Goal: Information Seeking & Learning: Learn about a topic

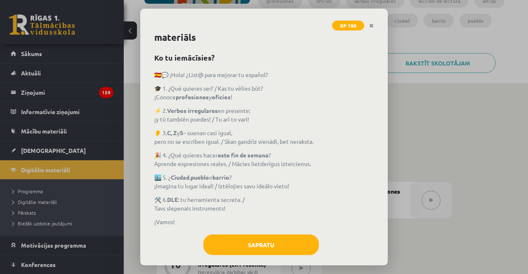
scroll to position [25, 0]
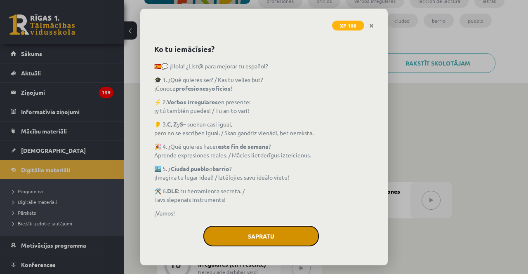
click at [266, 238] on button "Sapratu" at bounding box center [260, 236] width 115 height 21
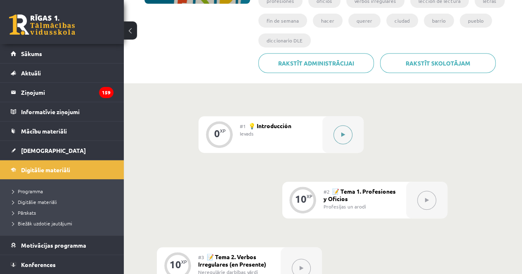
click at [346, 137] on button at bounding box center [342, 134] width 19 height 19
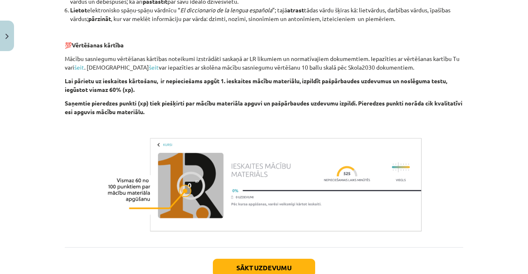
scroll to position [651, 0]
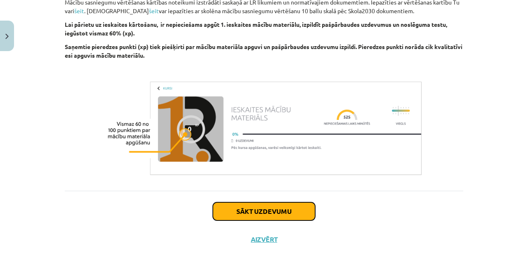
click at [287, 216] on button "Sākt uzdevumu" at bounding box center [264, 211] width 102 height 18
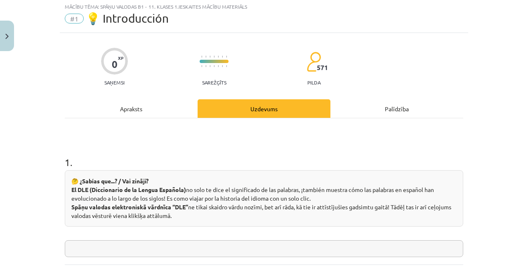
scroll to position [21, 0]
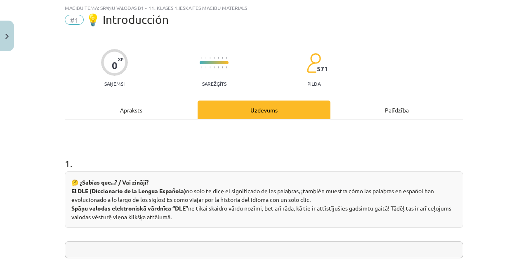
click at [250, 253] on input "text" at bounding box center [264, 250] width 398 height 17
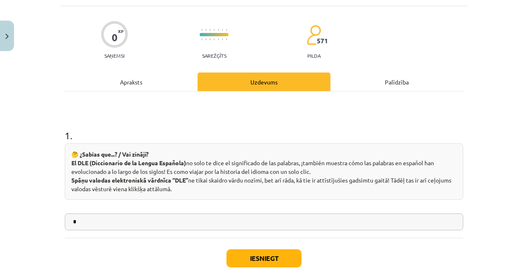
scroll to position [62, 0]
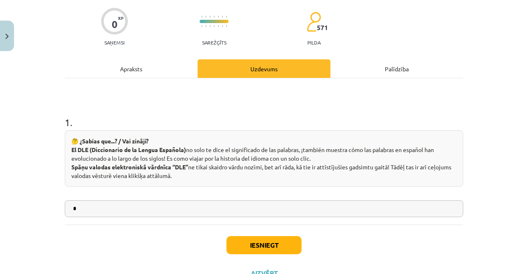
type input "*"
click at [251, 248] on button "Iesniegt" at bounding box center [263, 245] width 75 height 18
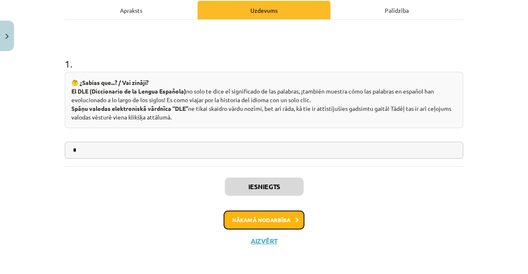
click at [274, 219] on button "Nākamā nodarbība" at bounding box center [263, 220] width 81 height 19
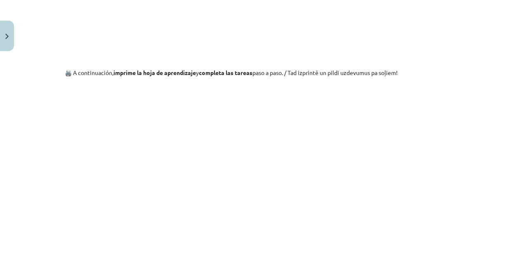
scroll to position [680, 0]
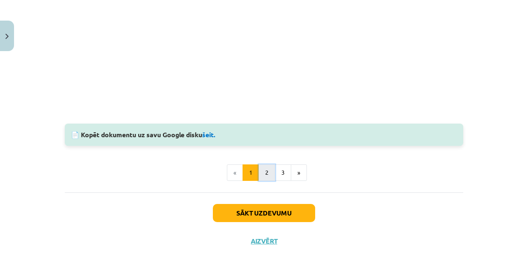
click at [264, 176] on button "2" at bounding box center [267, 173] width 16 height 16
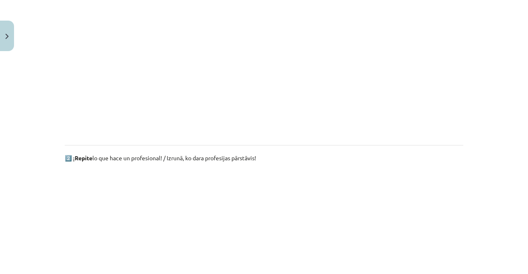
scroll to position [576, 0]
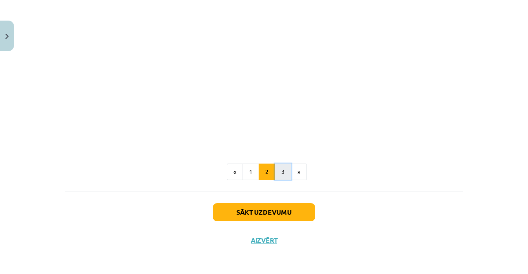
click at [281, 174] on button "3" at bounding box center [283, 172] width 16 height 16
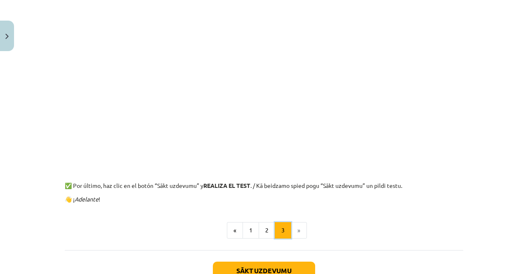
scroll to position [329, 0]
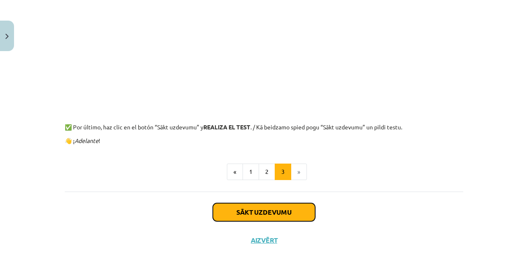
click at [291, 215] on button "Sākt uzdevumu" at bounding box center [264, 212] width 102 height 18
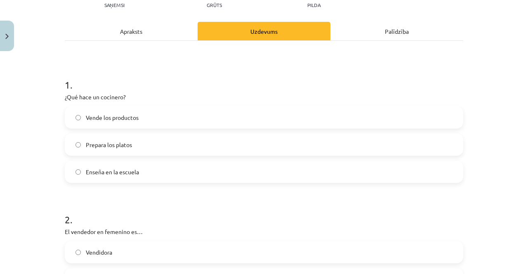
scroll to position [103, 0]
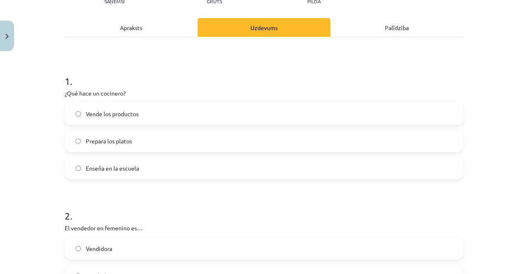
click at [154, 143] on label "Prepara los platos" at bounding box center [264, 141] width 397 height 21
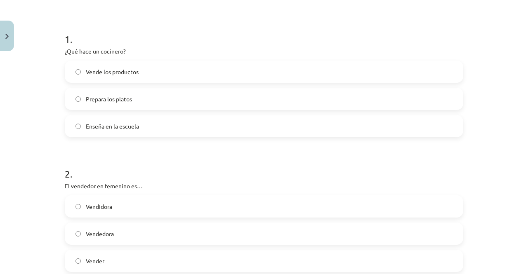
scroll to position [186, 0]
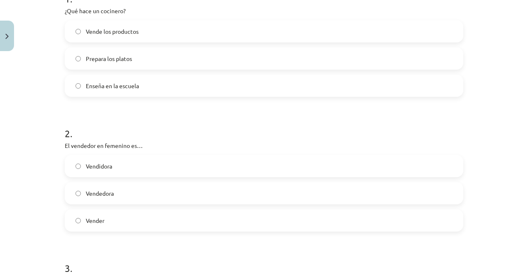
click at [160, 195] on label "Vendedora" at bounding box center [264, 193] width 397 height 21
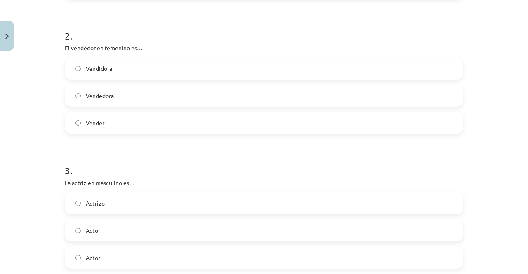
scroll to position [350, 0]
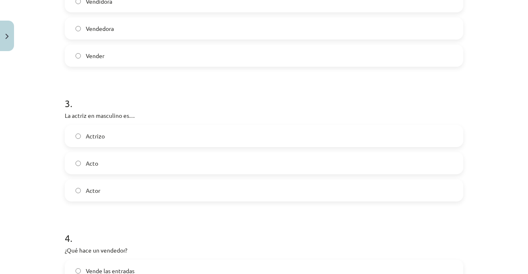
click at [154, 188] on label "Actor" at bounding box center [264, 190] width 397 height 21
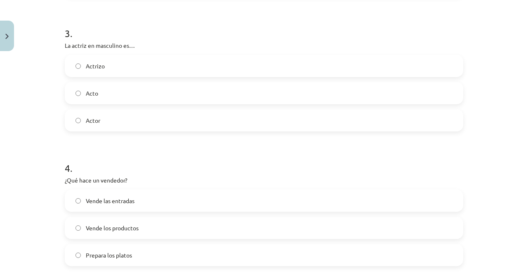
scroll to position [474, 0]
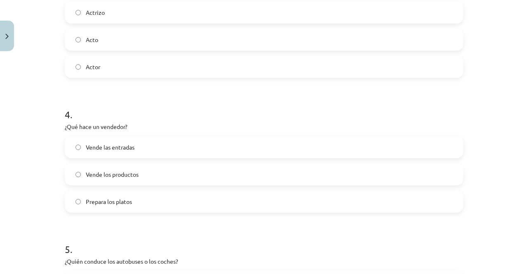
click at [156, 179] on label "Vende los productos" at bounding box center [264, 174] width 397 height 21
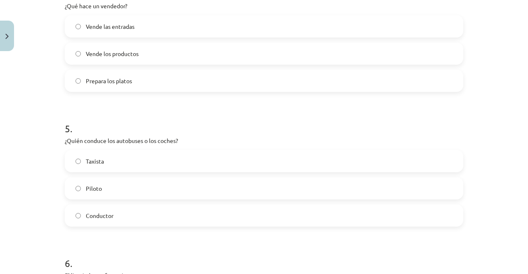
scroll to position [598, 0]
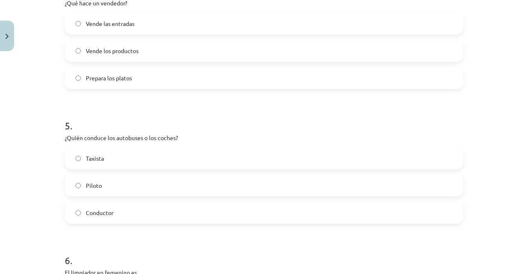
click at [153, 207] on label "Conductor" at bounding box center [264, 212] width 397 height 21
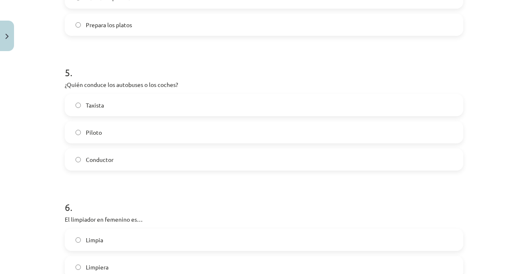
scroll to position [722, 0]
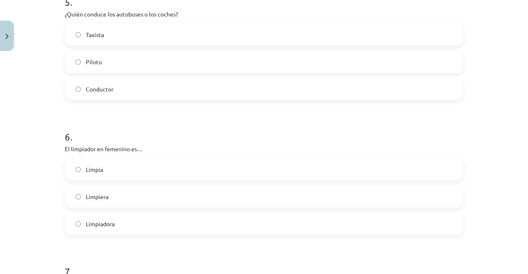
click at [153, 220] on label "Limpiadora" at bounding box center [264, 224] width 397 height 21
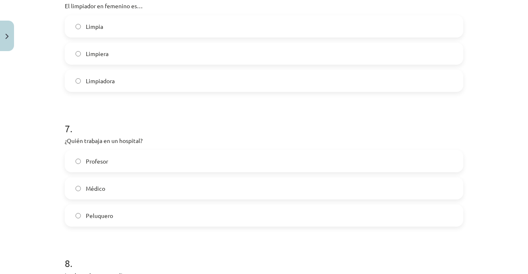
scroll to position [887, 0]
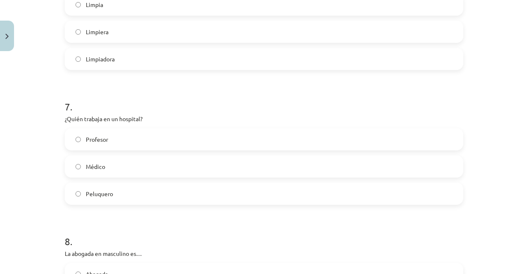
click at [195, 172] on label "Médico" at bounding box center [264, 166] width 397 height 21
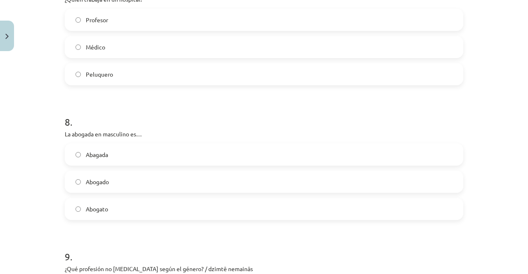
scroll to position [1010, 0]
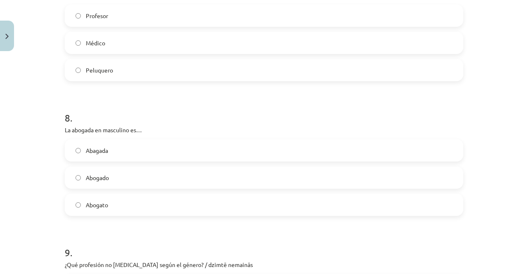
click at [180, 176] on label "Abogado" at bounding box center [264, 177] width 397 height 21
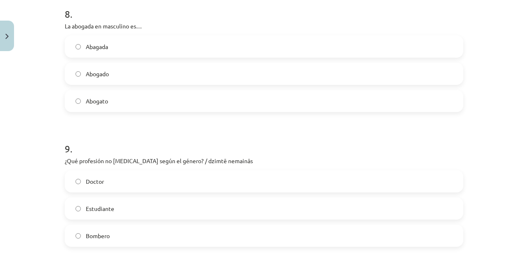
scroll to position [1134, 0]
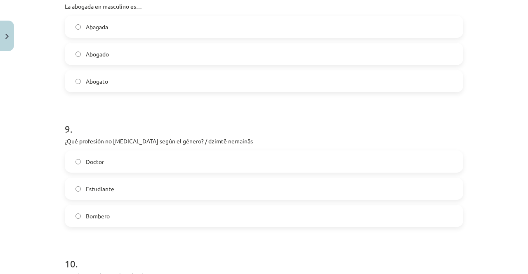
click at [213, 192] on label "Estudiante" at bounding box center [264, 189] width 397 height 21
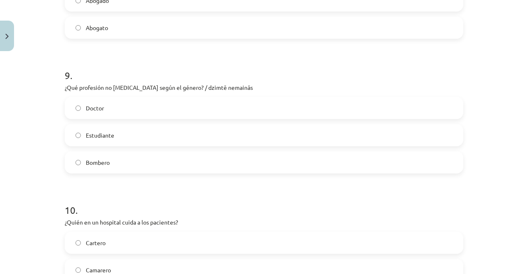
scroll to position [1258, 0]
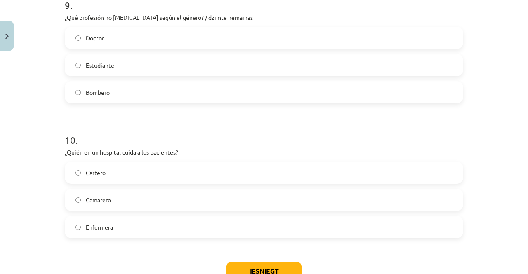
click at [168, 223] on label "Enfermera" at bounding box center [264, 227] width 397 height 21
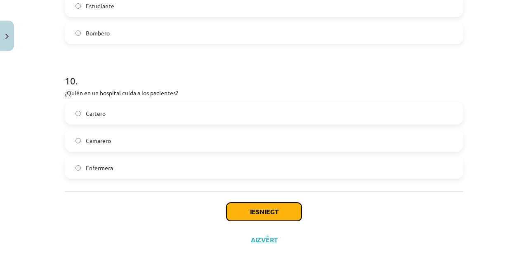
click at [291, 208] on button "Iesniegt" at bounding box center [263, 212] width 75 height 18
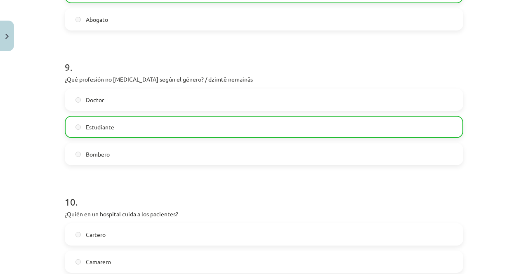
scroll to position [1343, 0]
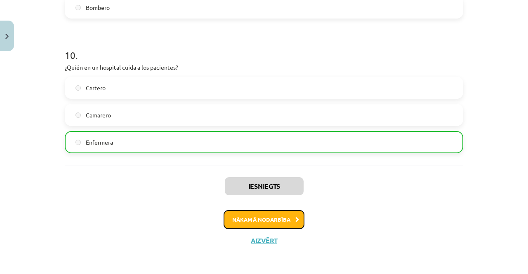
click at [281, 223] on button "Nākamā nodarbība" at bounding box center [263, 219] width 81 height 19
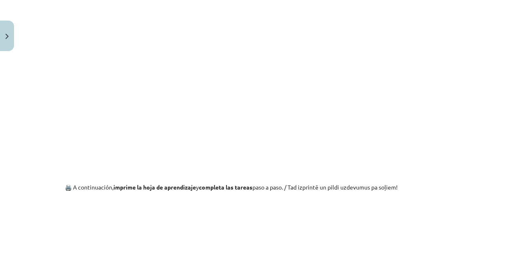
scroll to position [598, 0]
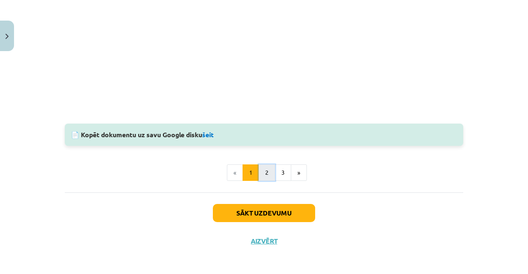
click at [266, 176] on button "2" at bounding box center [267, 173] width 16 height 16
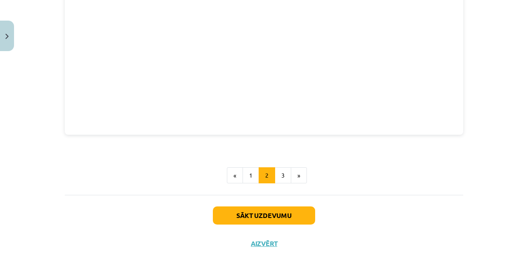
scroll to position [350, 0]
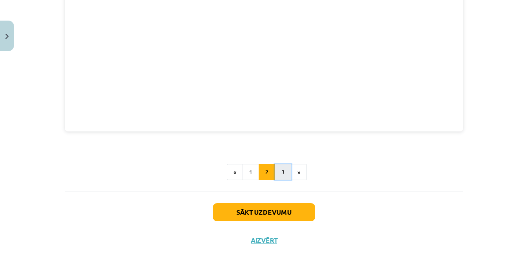
click at [282, 176] on button "3" at bounding box center [283, 172] width 16 height 16
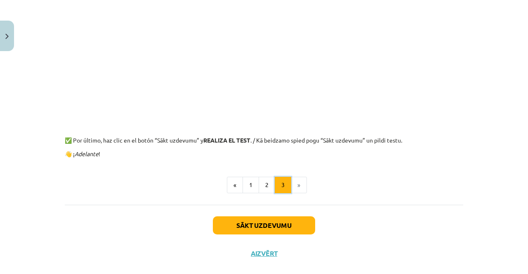
scroll to position [147, 0]
click at [260, 228] on button "Sākt uzdevumu" at bounding box center [264, 225] width 102 height 18
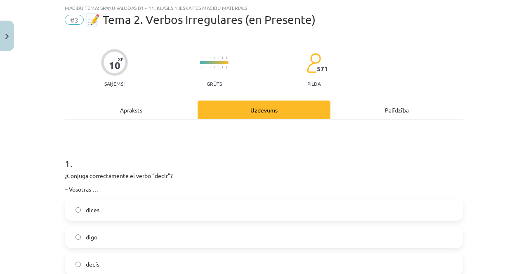
scroll to position [62, 0]
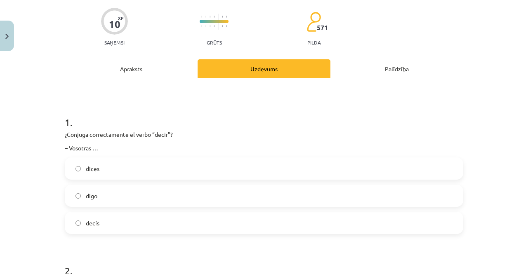
click at [145, 223] on label "decís" at bounding box center [264, 223] width 397 height 21
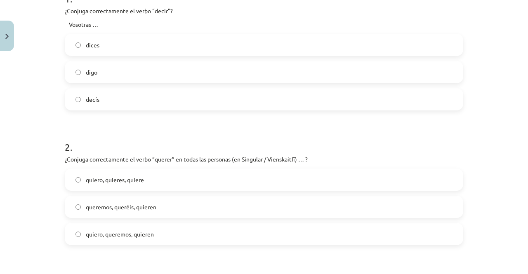
click at [144, 181] on label "quiero, quieres, quiere" at bounding box center [264, 179] width 397 height 21
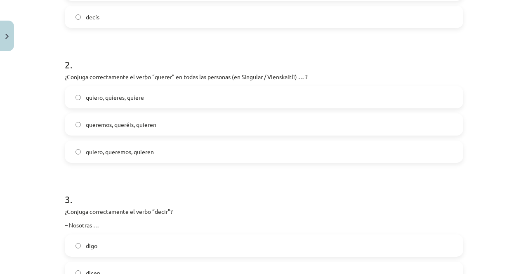
scroll to position [309, 0]
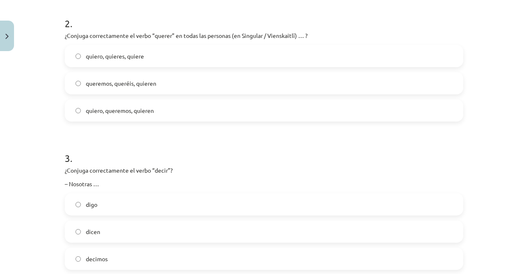
click at [131, 259] on label "decimos" at bounding box center [264, 259] width 397 height 21
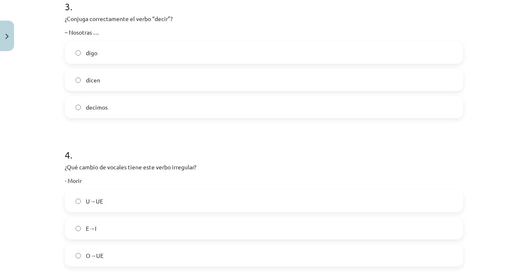
scroll to position [474, 0]
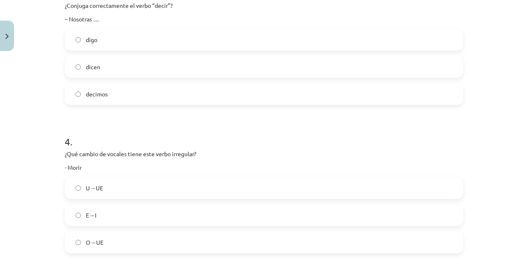
click at [141, 245] on label "O→UE" at bounding box center [264, 242] width 397 height 21
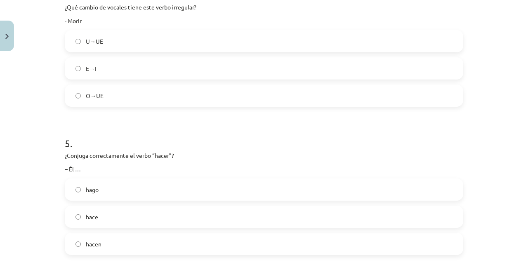
scroll to position [639, 0]
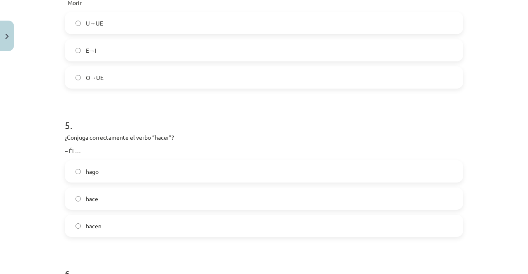
click at [115, 201] on label "hace" at bounding box center [264, 198] width 397 height 21
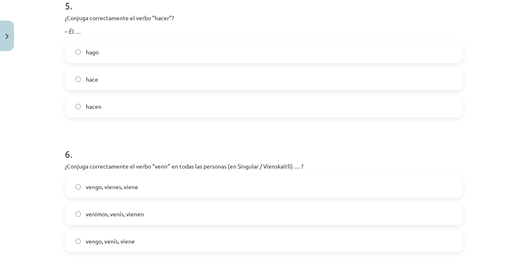
scroll to position [804, 0]
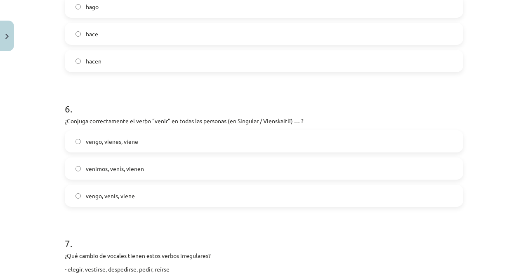
click at [127, 144] on span "vengo, vienes, viene" at bounding box center [112, 141] width 52 height 9
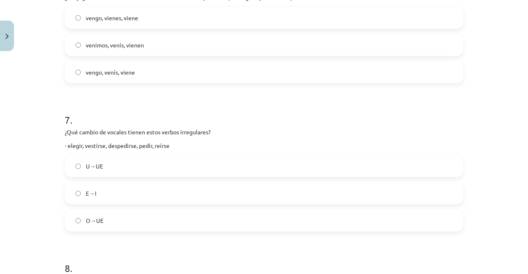
click at [131, 190] on label "E→I" at bounding box center [264, 193] width 397 height 21
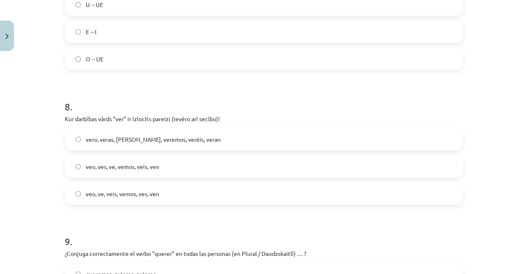
scroll to position [1093, 0]
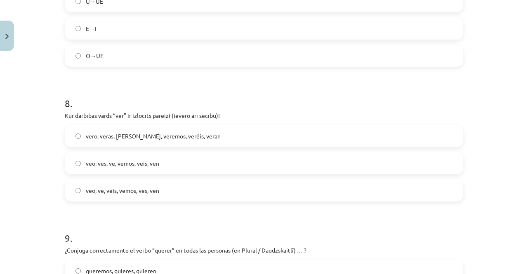
click at [156, 166] on span "veo, ves, ve, vemos, veis, ven" at bounding box center [122, 163] width 73 height 9
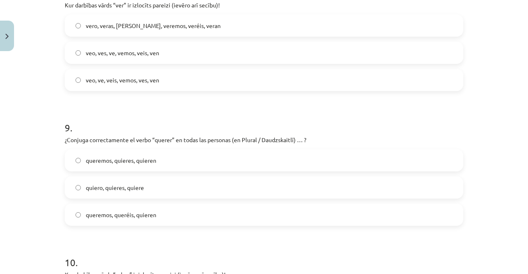
scroll to position [1216, 0]
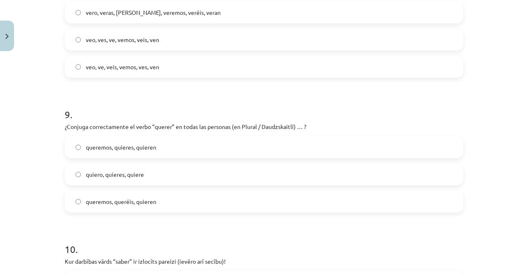
click at [163, 199] on label "queremos, queréis, quieren" at bounding box center [264, 201] width 397 height 21
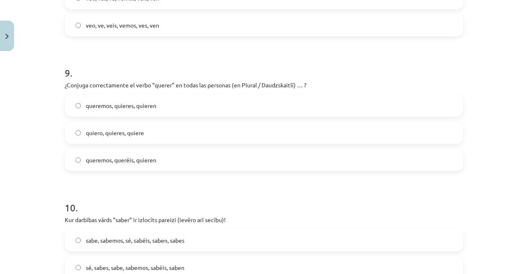
scroll to position [1381, 0]
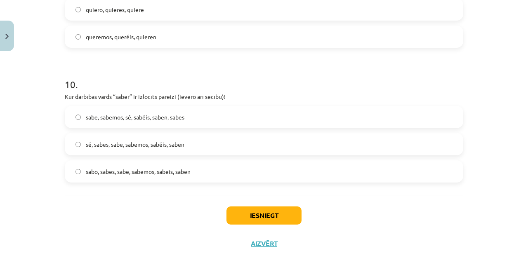
drag, startPoint x: 168, startPoint y: 148, endPoint x: 294, endPoint y: 217, distance: 143.5
click at [169, 149] on label "sé, sabes, sabe, sabemos, sabéis, saben" at bounding box center [264, 144] width 397 height 21
click at [261, 219] on button "Iesniegt" at bounding box center [263, 216] width 75 height 18
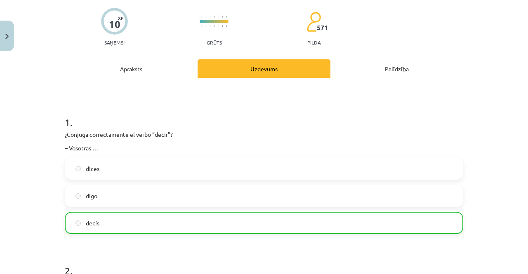
scroll to position [0, 0]
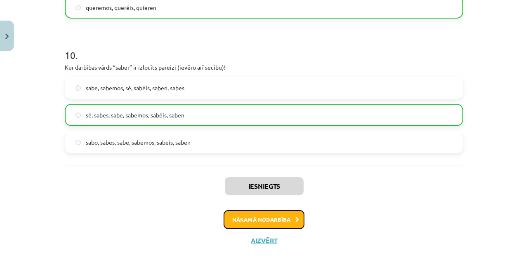
click at [253, 217] on button "Nākamā nodarbība" at bounding box center [263, 219] width 81 height 19
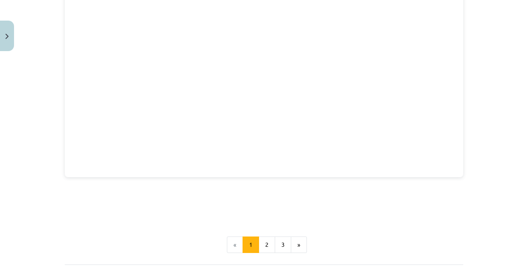
scroll to position [1316, 0]
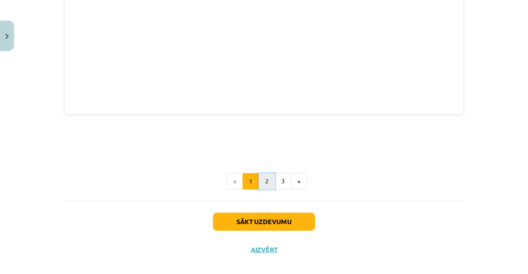
click at [266, 174] on button "2" at bounding box center [267, 181] width 16 height 16
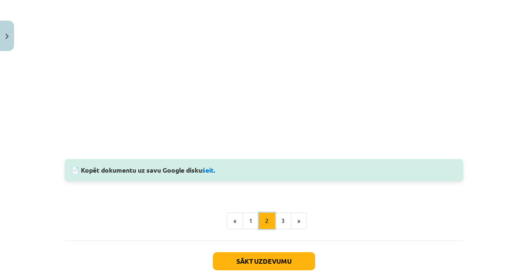
scroll to position [306, 0]
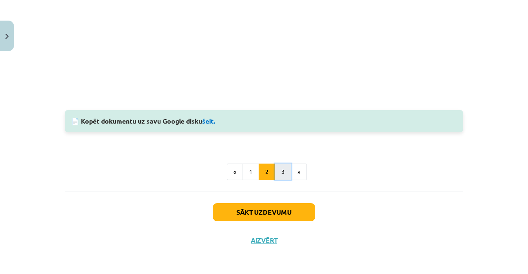
click at [279, 174] on button "3" at bounding box center [283, 172] width 16 height 16
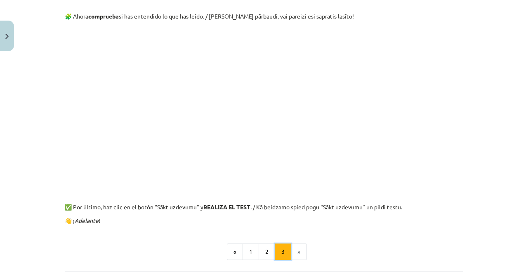
scroll to position [147, 0]
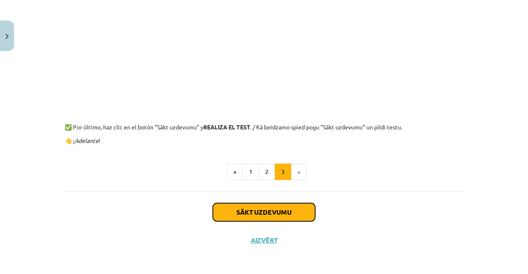
click at [280, 217] on button "Sākt uzdevumu" at bounding box center [264, 212] width 102 height 18
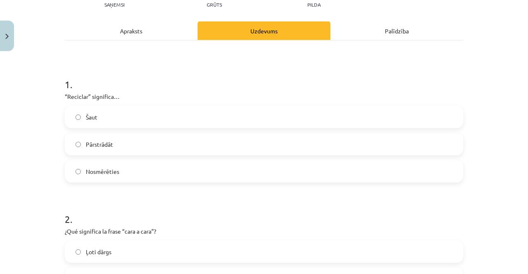
scroll to position [103, 0]
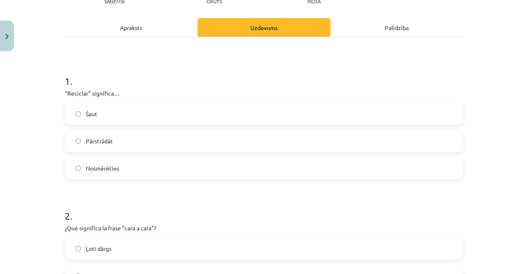
click at [147, 141] on label "Pārstrādāt" at bounding box center [264, 141] width 397 height 21
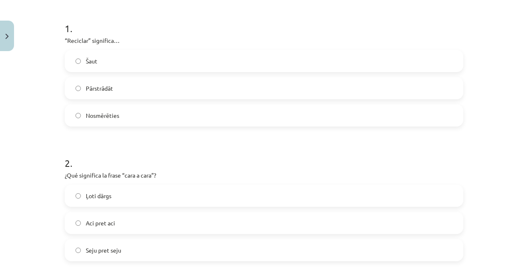
scroll to position [227, 0]
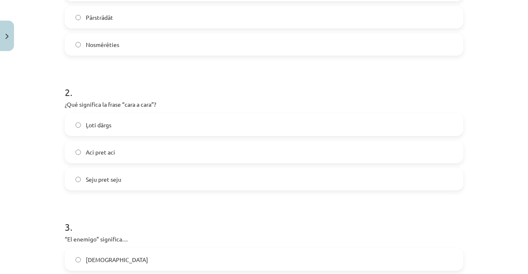
click at [145, 146] on label "Aci pret aci" at bounding box center [264, 152] width 397 height 21
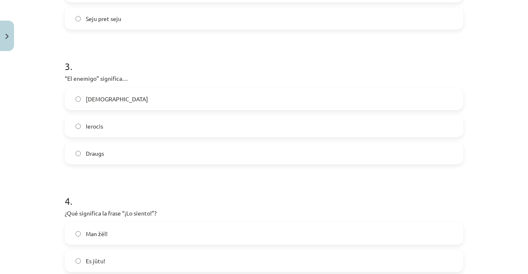
scroll to position [433, 0]
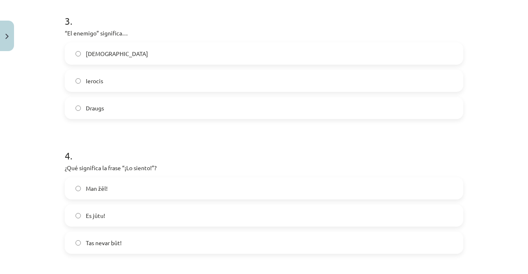
click at [142, 51] on label "Ienaidnieks" at bounding box center [264, 53] width 397 height 21
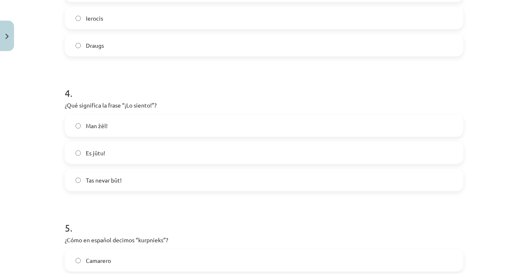
scroll to position [515, 0]
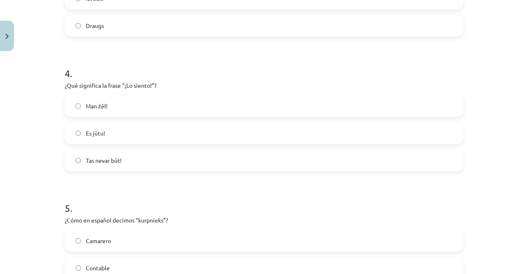
click at [118, 101] on label "Man žēl!" at bounding box center [264, 106] width 397 height 21
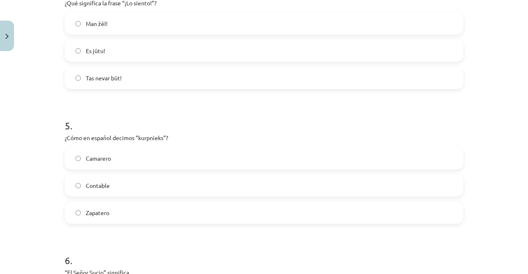
scroll to position [639, 0]
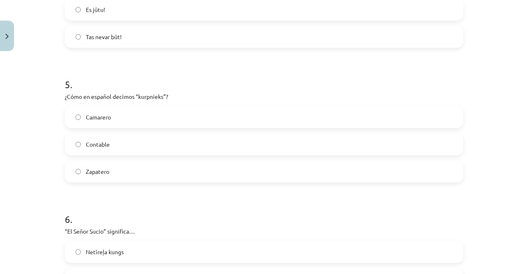
click at [134, 166] on label "Zapatero" at bounding box center [264, 171] width 397 height 21
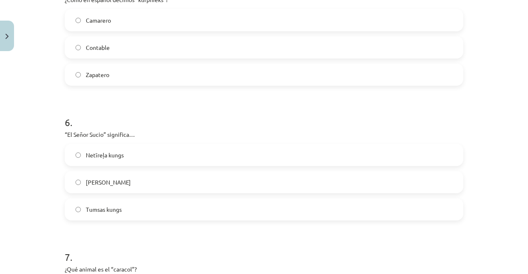
scroll to position [763, 0]
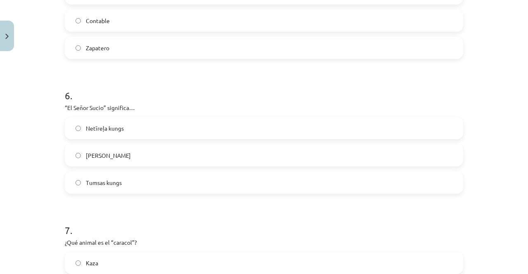
click at [141, 127] on label "Netīreļa kungs" at bounding box center [264, 128] width 397 height 21
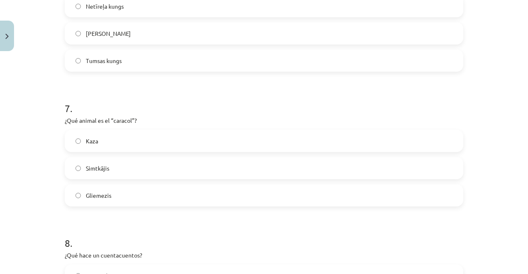
scroll to position [887, 0]
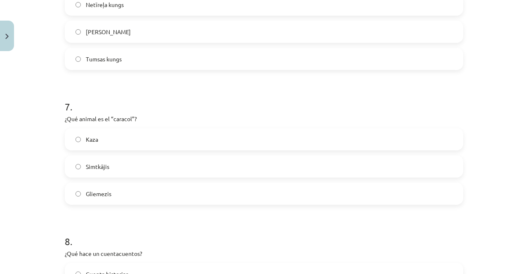
click at [158, 187] on label "Gliemezis" at bounding box center [264, 193] width 397 height 21
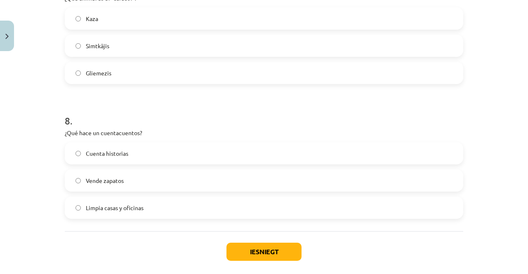
scroll to position [1010, 0]
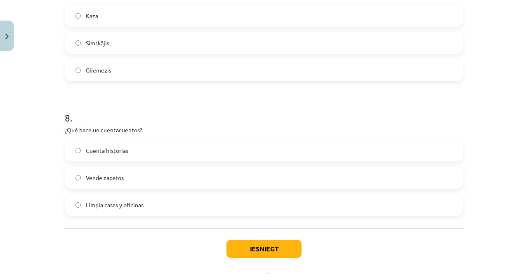
click at [133, 152] on label "Cuenta historias" at bounding box center [264, 150] width 397 height 21
click at [269, 250] on button "Iesniegt" at bounding box center [263, 249] width 75 height 18
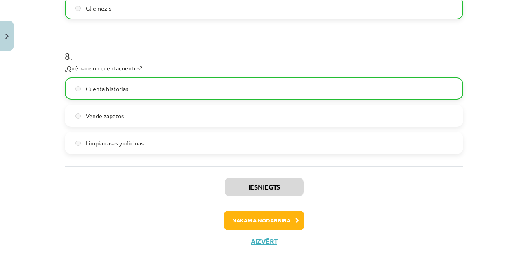
scroll to position [1073, 0]
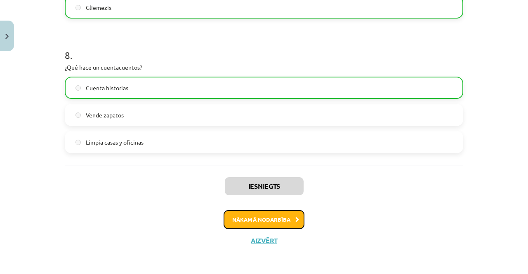
click at [276, 223] on button "Nākamā nodarbība" at bounding box center [263, 219] width 81 height 19
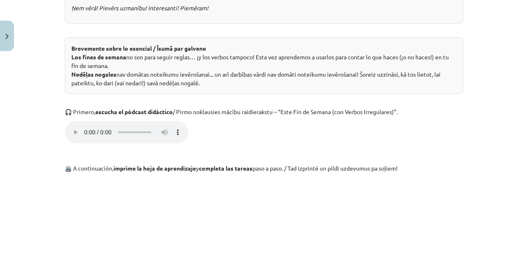
scroll to position [350, 0]
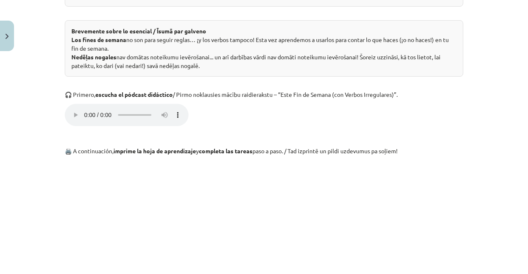
click at [273, 122] on p "Ваш браузер не поддерживает аудио-плеер." at bounding box center [264, 116] width 398 height 24
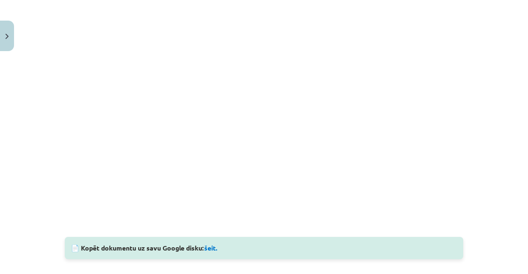
scroll to position [557, 0]
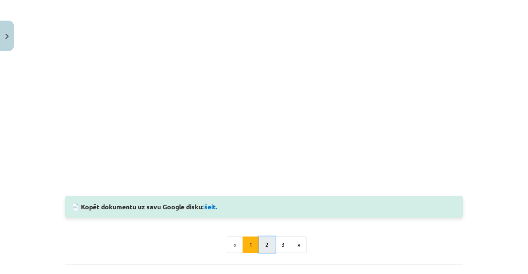
click at [263, 243] on button "2" at bounding box center [267, 245] width 16 height 16
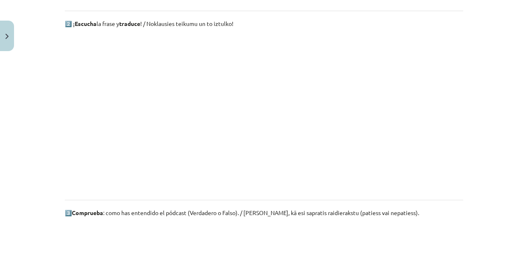
scroll to position [188, 0]
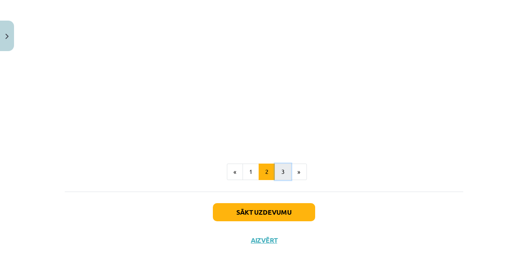
click at [282, 171] on button "3" at bounding box center [283, 172] width 16 height 16
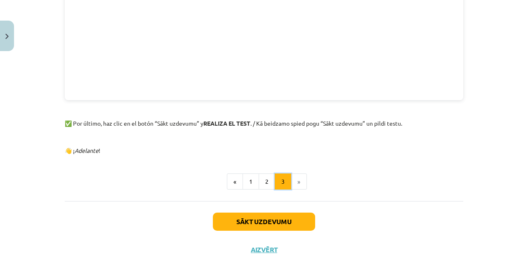
scroll to position [322, 0]
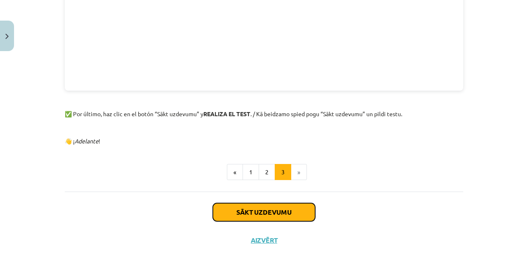
click at [283, 214] on button "Sākt uzdevumu" at bounding box center [264, 212] width 102 height 18
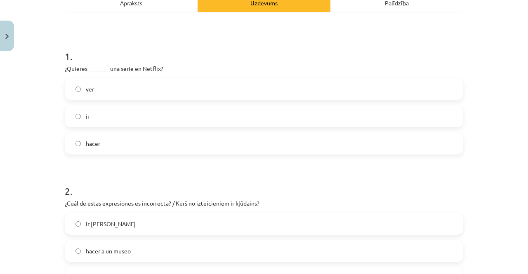
scroll to position [144, 0]
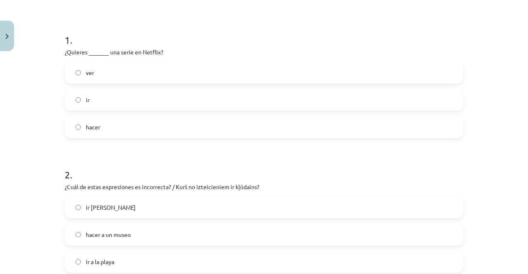
click at [136, 71] on label "ver" at bounding box center [264, 72] width 397 height 21
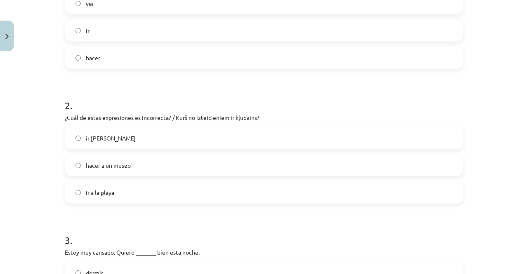
scroll to position [227, 0]
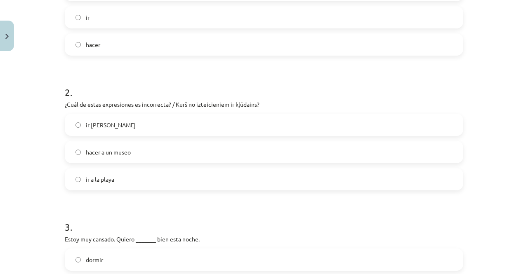
click at [170, 151] on label "hacer a un museo" at bounding box center [264, 152] width 397 height 21
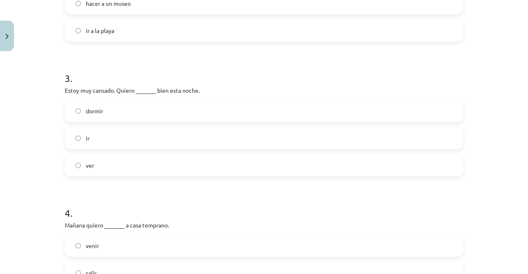
scroll to position [392, 0]
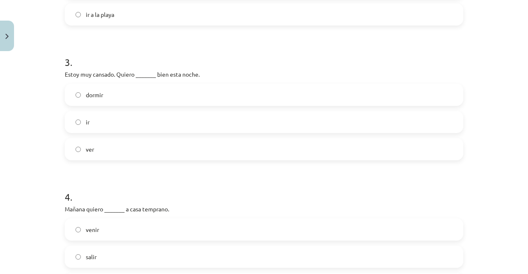
click at [158, 96] on label "dormir" at bounding box center [264, 95] width 397 height 21
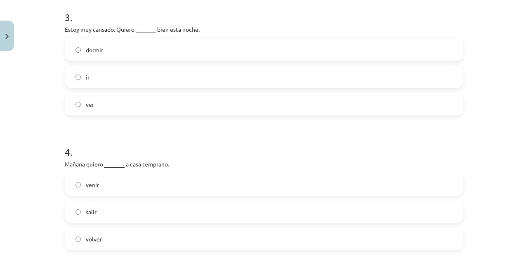
scroll to position [474, 0]
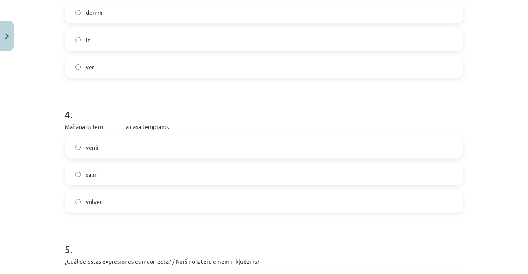
click at [111, 202] on label "volver" at bounding box center [264, 201] width 397 height 21
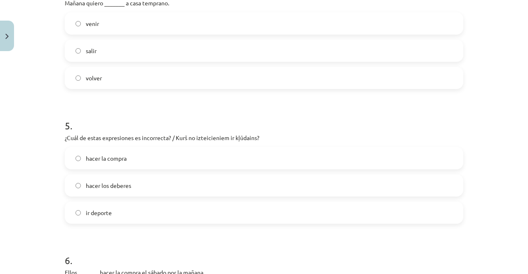
scroll to position [639, 0]
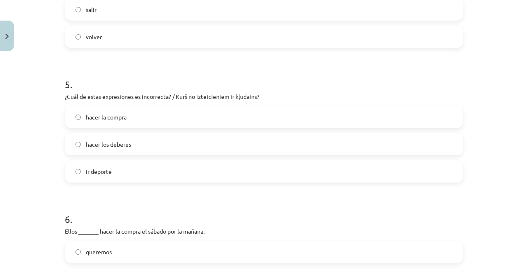
click at [106, 169] on span "ir deporte" at bounding box center [99, 171] width 26 height 9
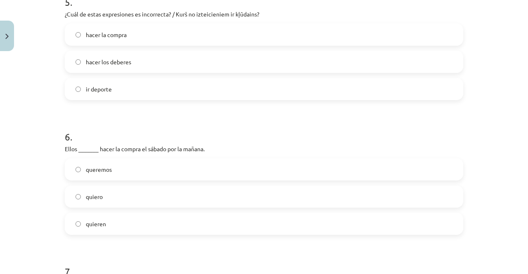
click at [111, 225] on label "quieren" at bounding box center [264, 224] width 397 height 21
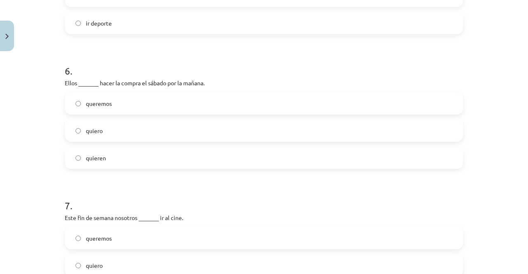
scroll to position [845, 0]
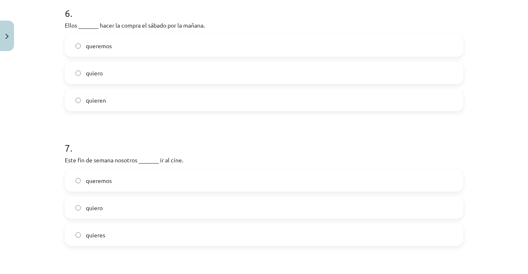
click at [124, 180] on label "queremos" at bounding box center [264, 180] width 397 height 21
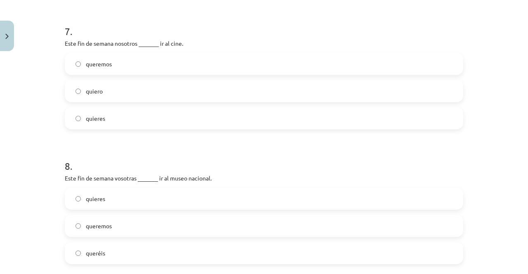
scroll to position [1010, 0]
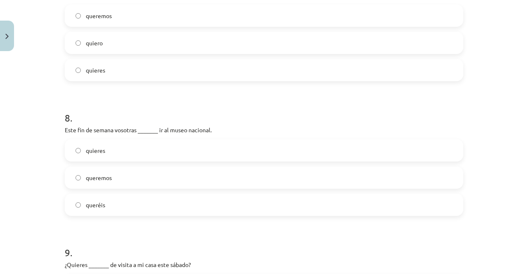
click at [130, 205] on label "queréis" at bounding box center [264, 205] width 397 height 21
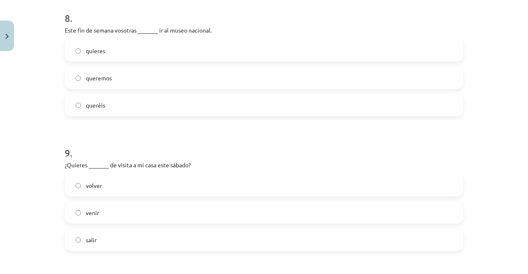
scroll to position [1134, 0]
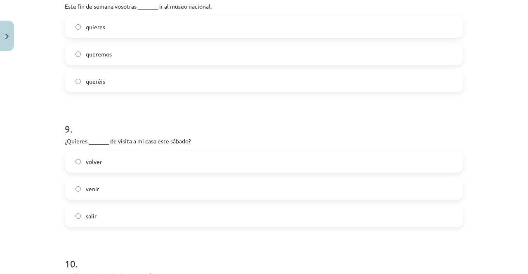
click at [104, 188] on label "venir" at bounding box center [264, 189] width 397 height 21
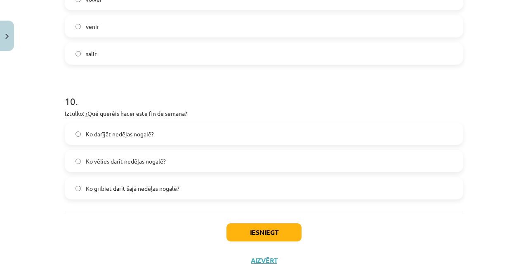
scroll to position [1299, 0]
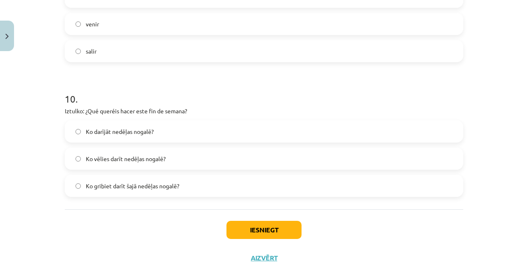
click at [155, 187] on span "Ko gribiet darīt šajā nedēļas nogalē?" at bounding box center [133, 186] width 94 height 9
click at [266, 226] on button "Iesniegt" at bounding box center [263, 230] width 75 height 18
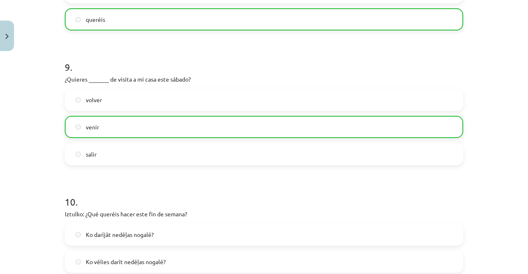
scroll to position [1343, 0]
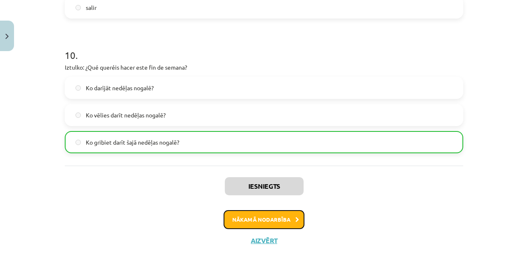
click at [279, 220] on button "Nākamā nodarbība" at bounding box center [263, 219] width 81 height 19
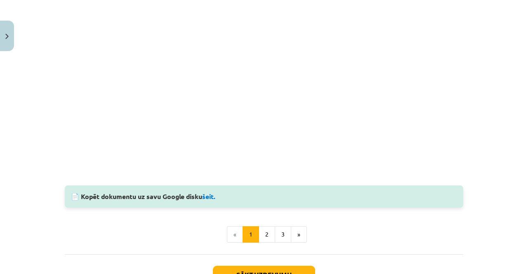
scroll to position [853, 0]
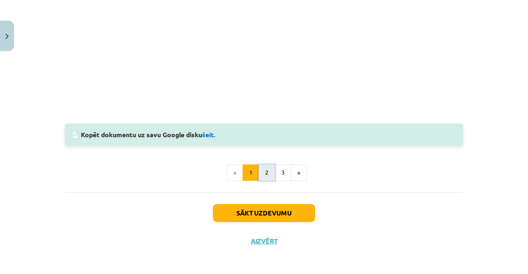
click at [269, 171] on button "2" at bounding box center [267, 173] width 16 height 16
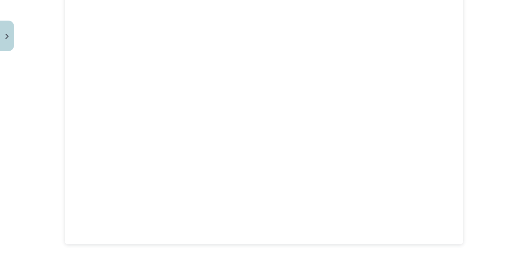
scroll to position [278, 0]
click at [280, 245] on button "3" at bounding box center [283, 244] width 16 height 16
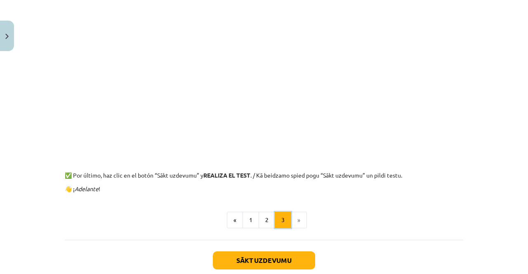
scroll to position [424, 0]
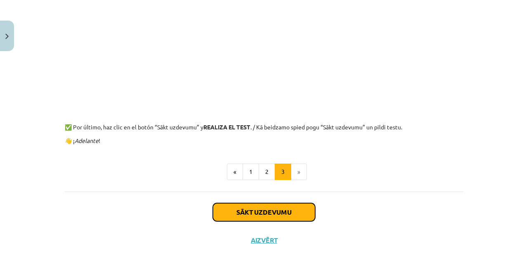
click at [271, 215] on button "Sākt uzdevumu" at bounding box center [264, 212] width 102 height 18
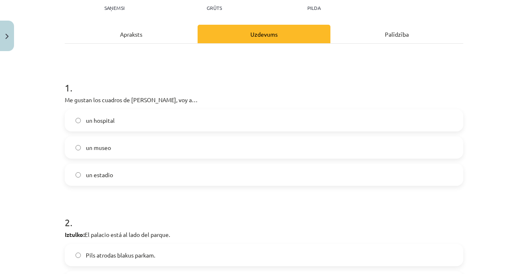
scroll to position [103, 0]
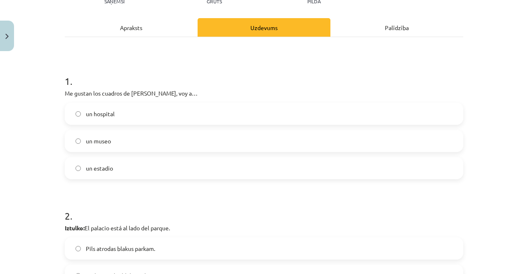
click at [129, 142] on label "un museo" at bounding box center [264, 141] width 397 height 21
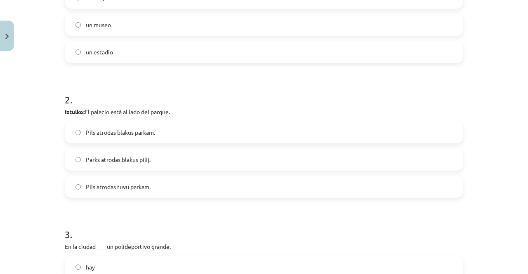
scroll to position [227, 0]
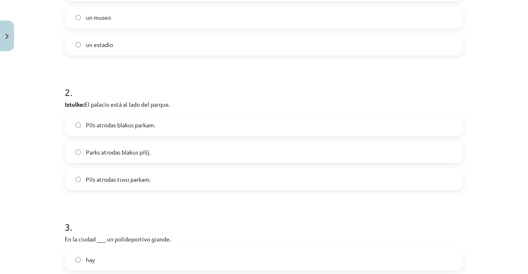
click at [143, 176] on span "Pils atrodas tuvu parkam." at bounding box center [118, 179] width 65 height 9
click at [123, 118] on label "Pils atrodas blakus parkam." at bounding box center [264, 125] width 397 height 21
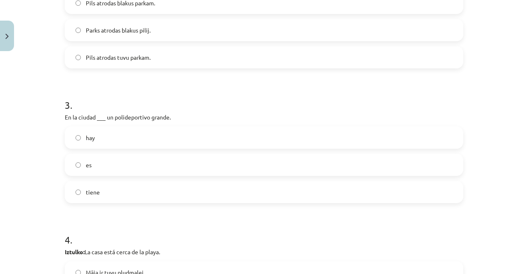
scroll to position [350, 0]
click at [102, 136] on label "hay" at bounding box center [264, 136] width 397 height 21
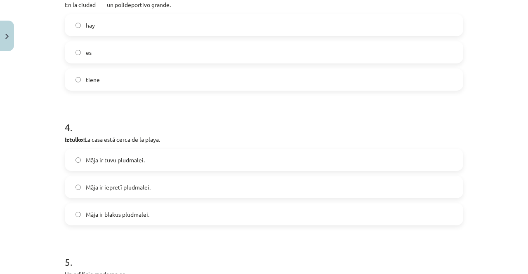
scroll to position [474, 0]
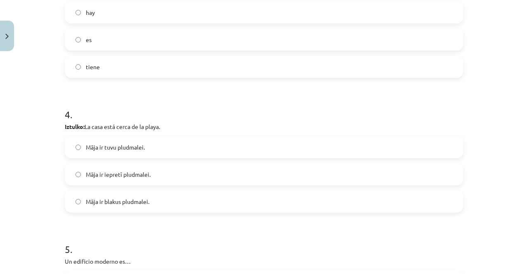
click at [144, 146] on label "Māja ir tuvu pludmalei." at bounding box center [264, 147] width 397 height 21
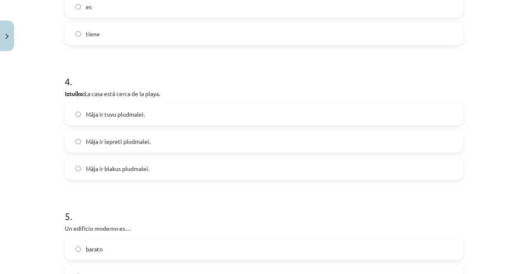
scroll to position [598, 0]
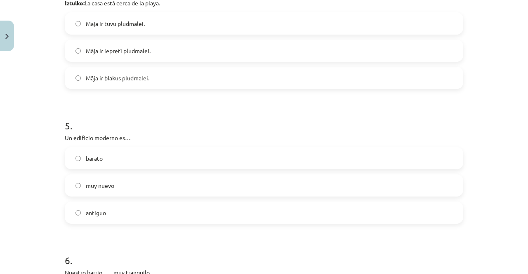
click at [138, 183] on label "muy nuevo" at bounding box center [264, 185] width 397 height 21
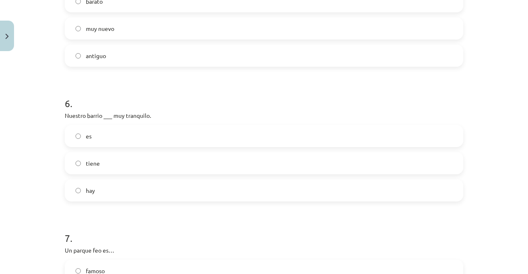
scroll to position [763, 0]
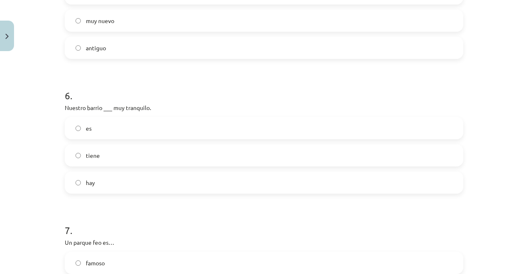
click at [161, 128] on label "es" at bounding box center [264, 128] width 397 height 21
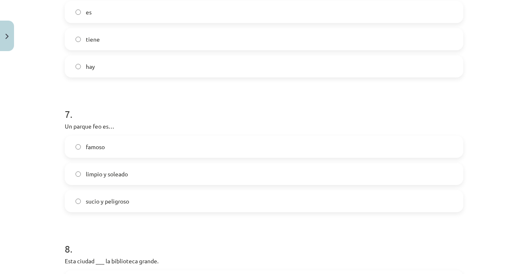
scroll to position [887, 0]
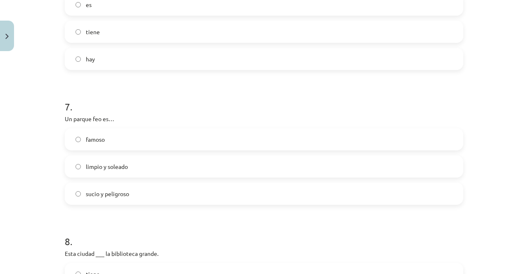
click at [139, 161] on label "limpio y soleado" at bounding box center [264, 166] width 397 height 21
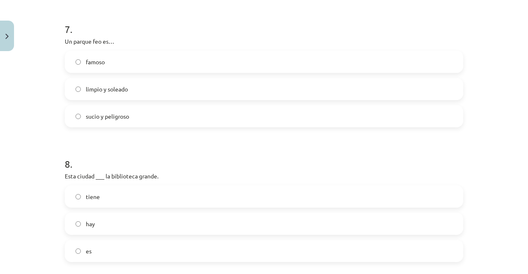
scroll to position [928, 0]
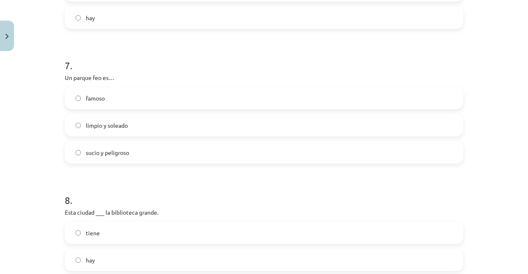
click at [137, 154] on label "sucio y peligroso" at bounding box center [264, 152] width 397 height 21
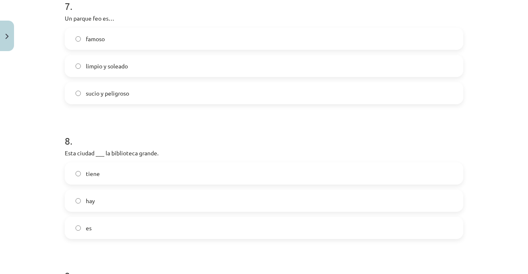
scroll to position [1010, 0]
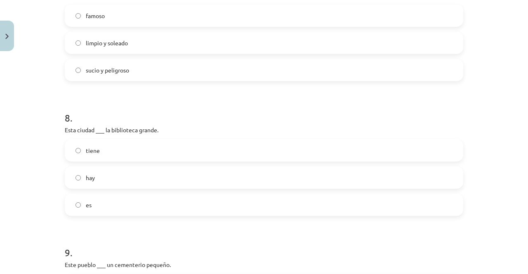
click at [123, 151] on label "tiene" at bounding box center [264, 150] width 397 height 21
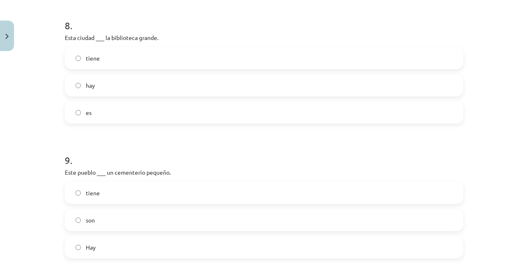
scroll to position [1134, 0]
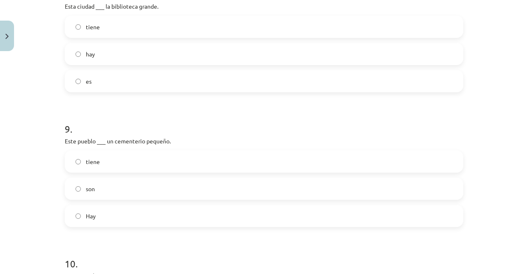
click at [119, 160] on label "tiene" at bounding box center [264, 161] width 397 height 21
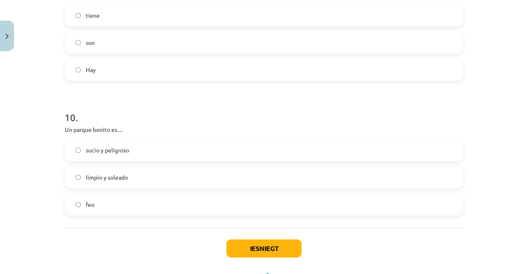
scroll to position [1299, 0]
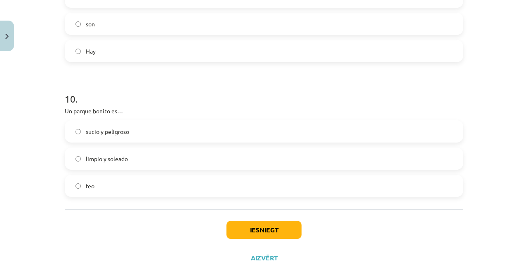
click at [106, 158] on span "limpio y soleado" at bounding box center [107, 159] width 42 height 9
click at [270, 232] on button "Iesniegt" at bounding box center [263, 230] width 75 height 18
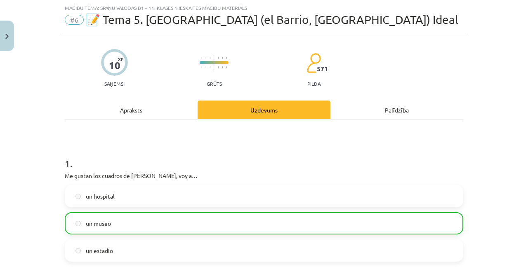
scroll to position [0, 0]
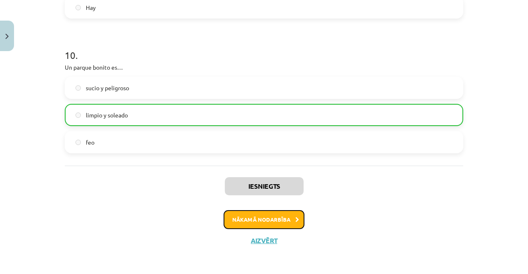
click at [285, 221] on button "Nākamā nodarbība" at bounding box center [263, 219] width 81 height 19
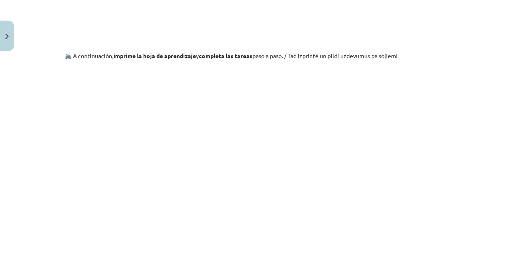
scroll to position [753, 0]
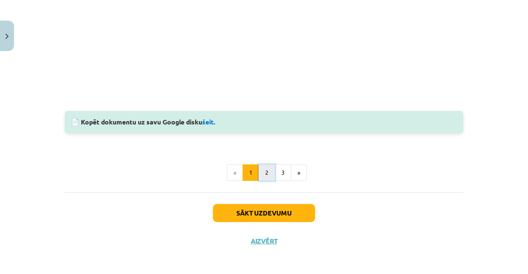
click at [263, 172] on button "2" at bounding box center [267, 173] width 16 height 16
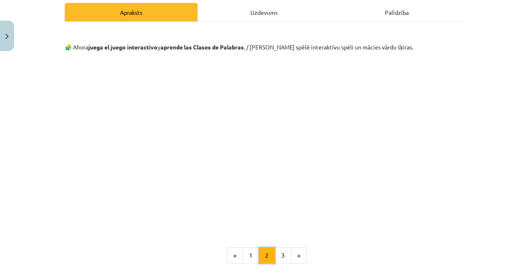
scroll to position [106, 0]
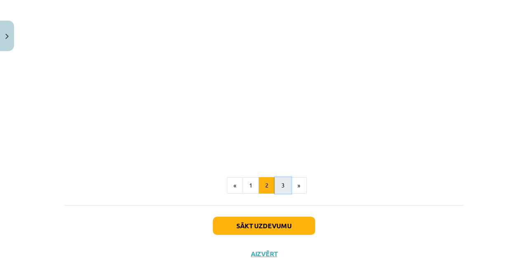
click at [277, 183] on button "3" at bounding box center [283, 185] width 16 height 16
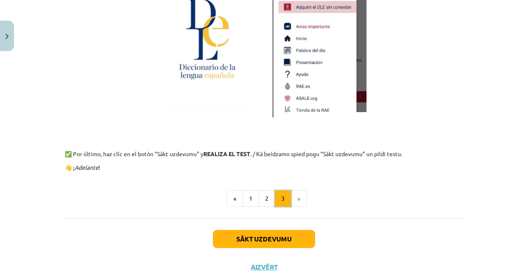
scroll to position [604, 0]
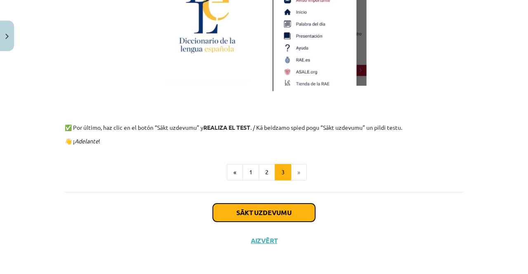
click at [252, 214] on button "Sākt uzdevumu" at bounding box center [264, 213] width 102 height 18
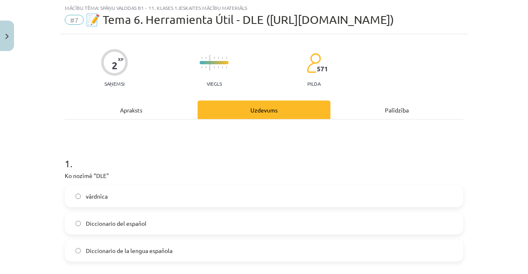
scroll to position [103, 0]
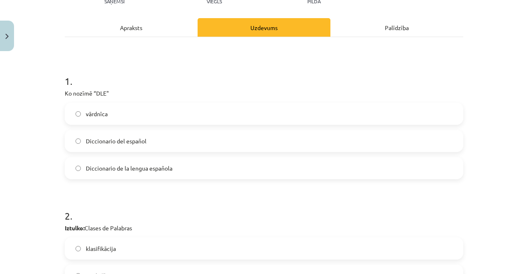
click at [184, 164] on label "Diccionario de la lengua española" at bounding box center [264, 168] width 397 height 21
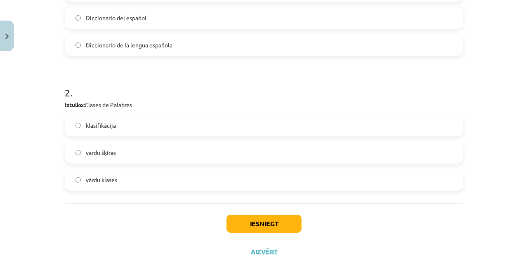
scroll to position [227, 0]
click at [165, 151] on label "vārdu šķiras" at bounding box center [264, 152] width 397 height 21
click at [256, 220] on button "Iesniegt" at bounding box center [263, 223] width 75 height 18
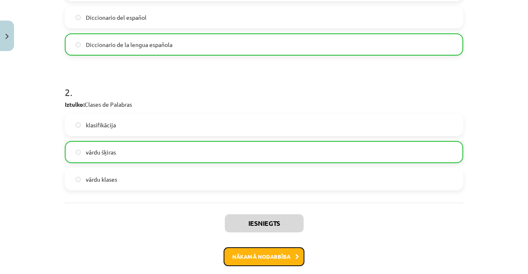
click at [276, 254] on button "Nākamā nodarbība" at bounding box center [263, 256] width 81 height 19
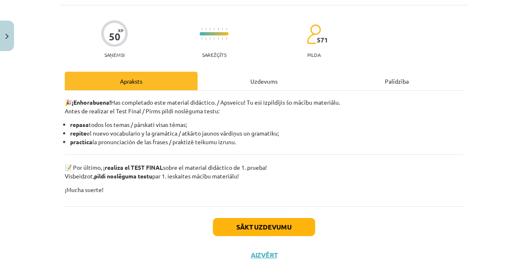
scroll to position [64, 0]
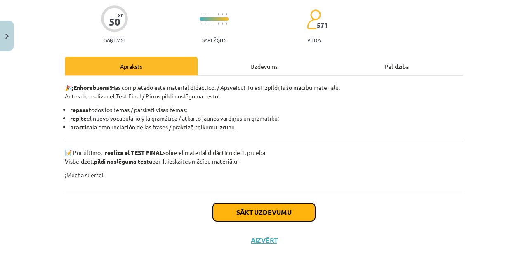
click at [290, 214] on button "Sākt uzdevumu" at bounding box center [264, 212] width 102 height 18
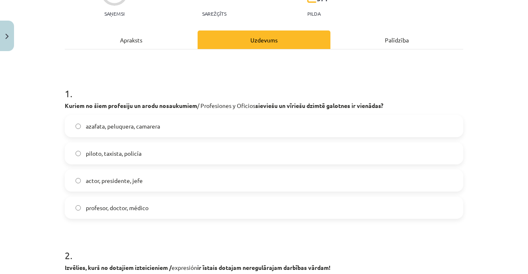
scroll to position [103, 0]
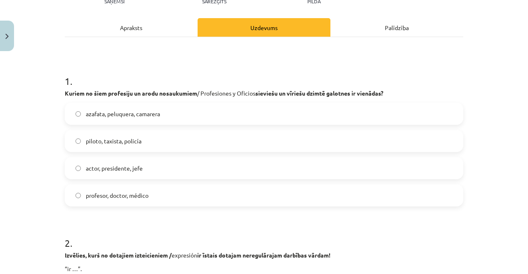
click at [153, 142] on label "piloto, taxista, policía" at bounding box center [264, 141] width 397 height 21
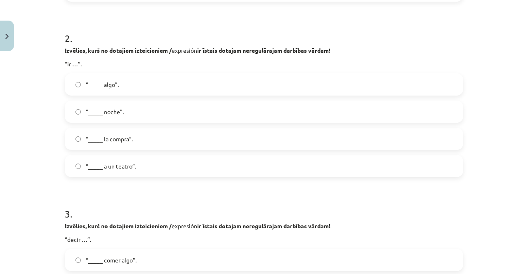
scroll to position [309, 0]
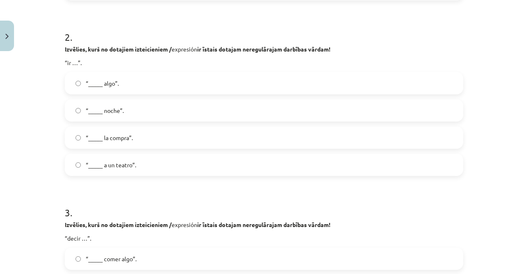
click at [125, 159] on label "“_____ a un teatro”." at bounding box center [264, 165] width 397 height 21
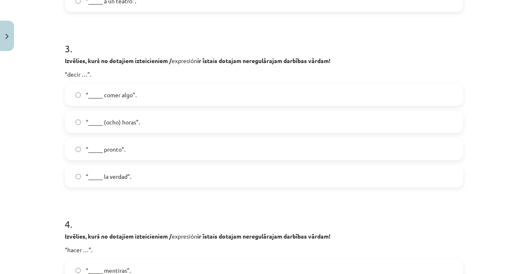
scroll to position [474, 0]
click at [171, 175] on label "“_____ la verdad”." at bounding box center [264, 175] width 397 height 21
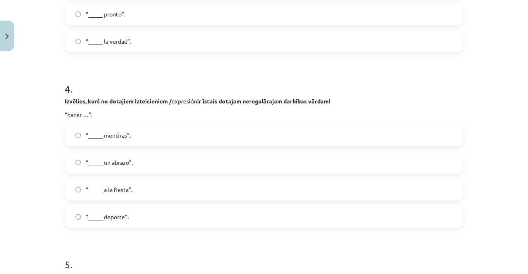
scroll to position [639, 0]
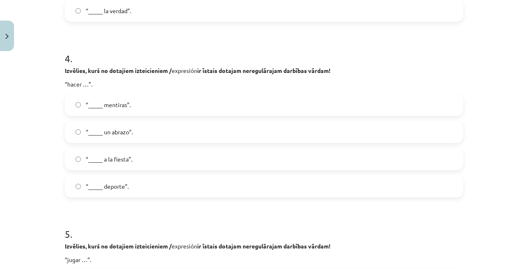
click at [132, 187] on label "“_____ deporte”." at bounding box center [264, 186] width 397 height 21
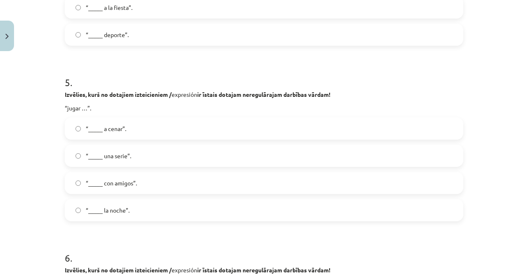
scroll to position [804, 0]
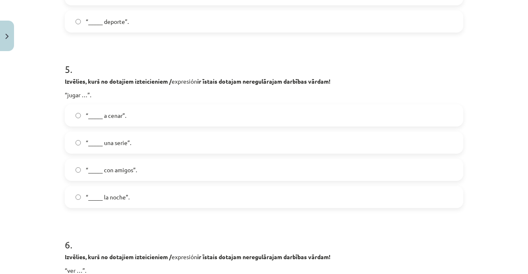
click at [144, 171] on label "“_____ con amigos”." at bounding box center [264, 170] width 397 height 21
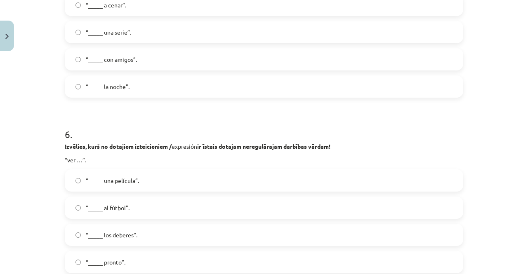
scroll to position [928, 0]
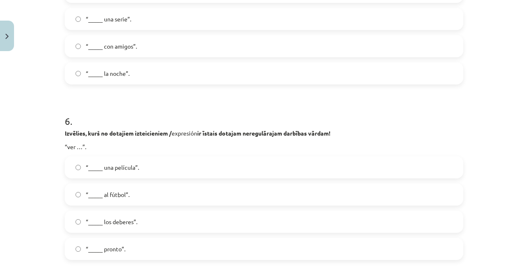
drag, startPoint x: 169, startPoint y: 167, endPoint x: 197, endPoint y: 171, distance: 27.8
click at [169, 167] on label "“_____ una película”." at bounding box center [264, 167] width 397 height 21
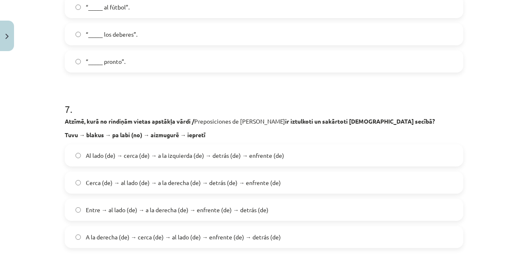
scroll to position [1134, 0]
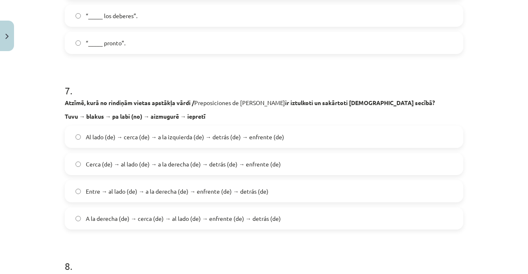
click at [178, 167] on span "Cerca (de) → al lado (de) → a la derecha (de) → detrás (de) → enfrente (de)" at bounding box center [183, 164] width 195 height 9
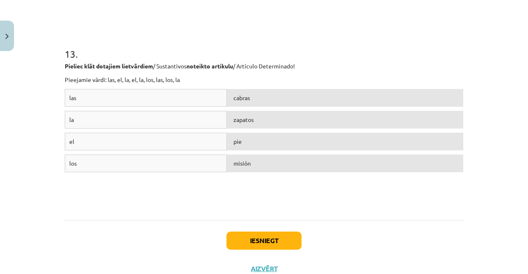
scroll to position [2206, 0]
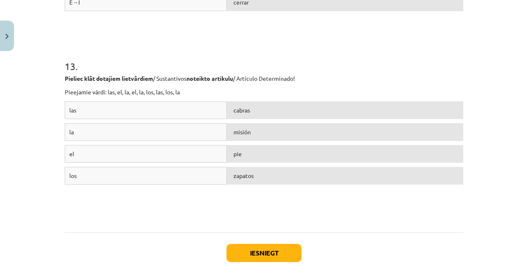
click at [282, 107] on div "cabras" at bounding box center [345, 110] width 236 height 18
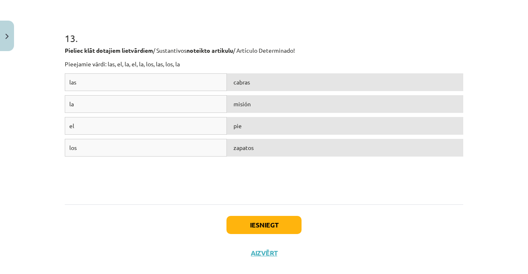
scroll to position [2247, 0]
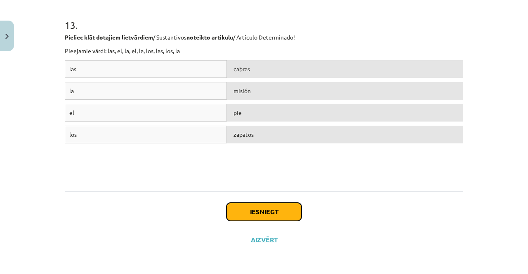
click at [285, 214] on button "Iesniegt" at bounding box center [263, 212] width 75 height 18
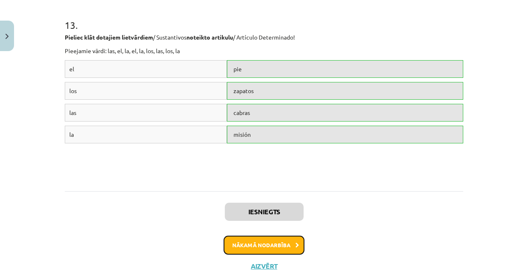
click at [259, 245] on button "Nākamā nodarbība" at bounding box center [263, 245] width 81 height 19
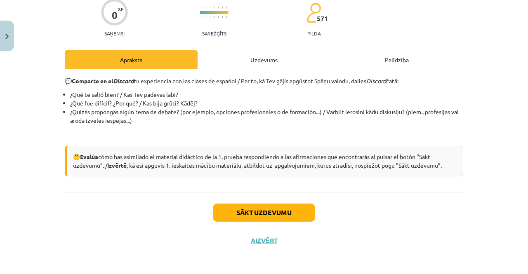
scroll to position [71, 0]
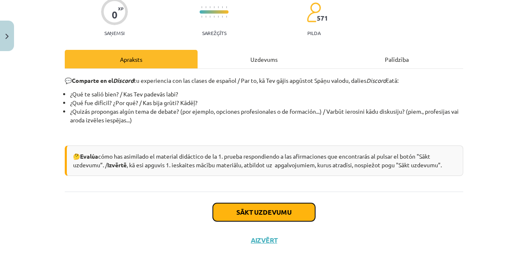
click at [299, 215] on button "Sākt uzdevumu" at bounding box center [264, 212] width 102 height 18
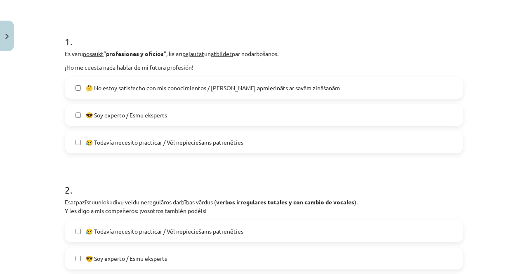
scroll to position [144, 0]
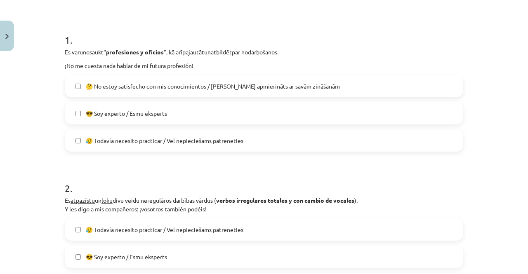
click at [291, 110] on label "😎 Soy experto / Esmu eksperts" at bounding box center [264, 113] width 397 height 21
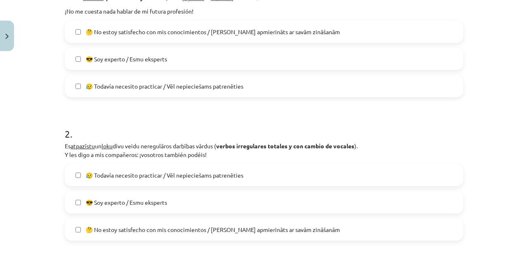
scroll to position [268, 0]
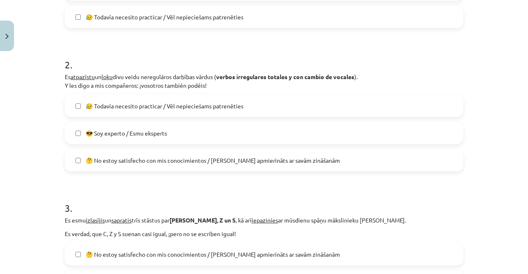
click at [258, 159] on span "🤔 No estoy satisfecho con mis conocimientos / Neesmu apmierināts ar savām zināš…" at bounding box center [213, 160] width 254 height 9
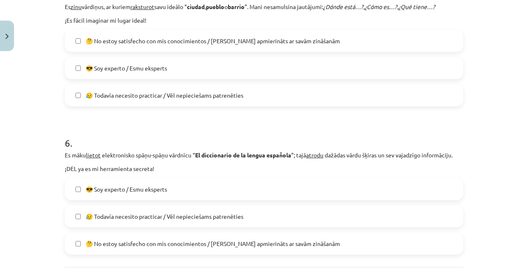
scroll to position [854, 0]
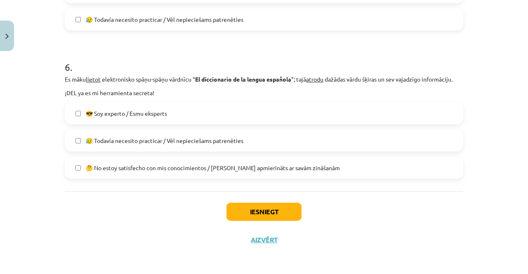
click at [338, 165] on label "🤔 No estoy satisfecho con mis conocimientos / Neesmu apmierināts ar savām zināš…" at bounding box center [264, 168] width 397 height 21
click at [277, 210] on button "Iesniegt" at bounding box center [263, 212] width 75 height 18
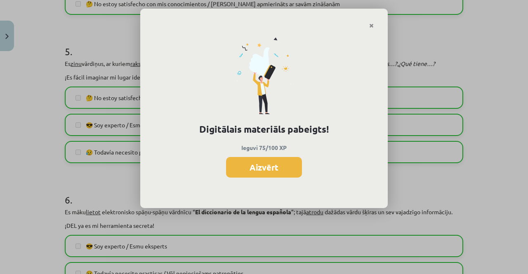
scroll to position [689, 0]
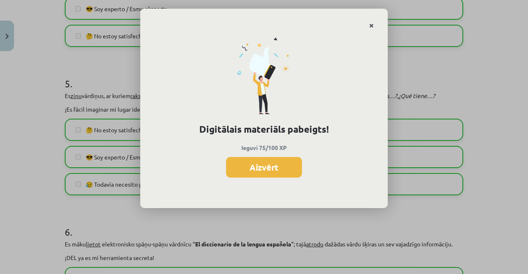
click at [371, 24] on icon "Close" at bounding box center [371, 26] width 5 height 6
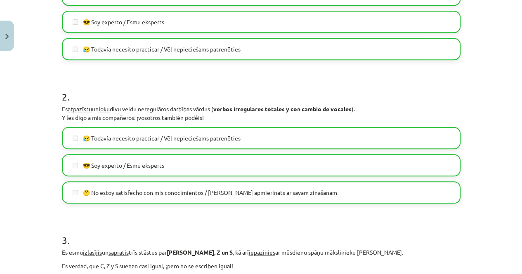
scroll to position [0, 0]
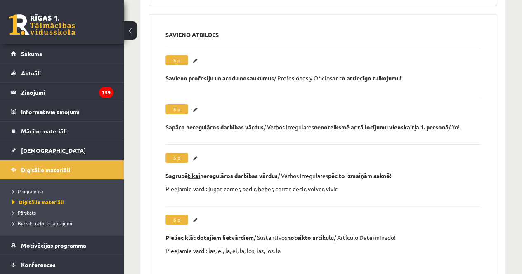
scroll to position [1673, 0]
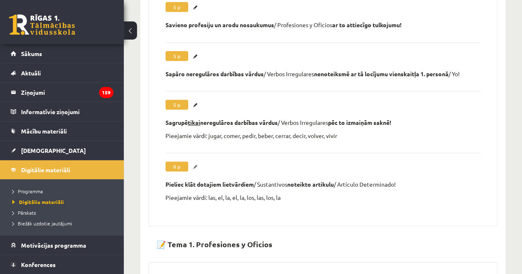
click at [195, 162] on link "Labot" at bounding box center [196, 167] width 8 height 11
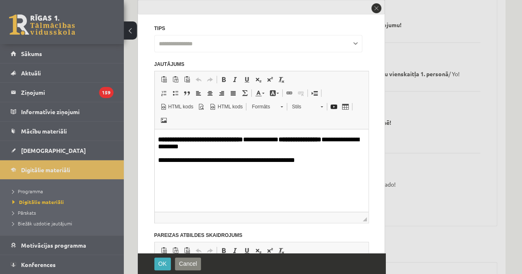
scroll to position [0, 0]
click at [245, 160] on p "**********" at bounding box center [258, 161] width 201 height 7
click at [270, 162] on p "**********" at bounding box center [258, 161] width 201 height 7
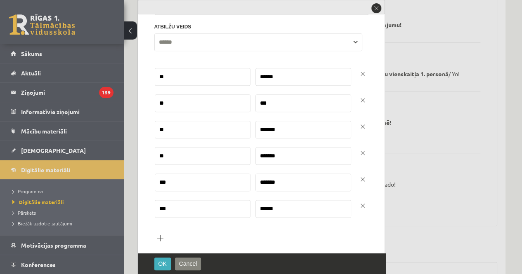
scroll to position [420, 0]
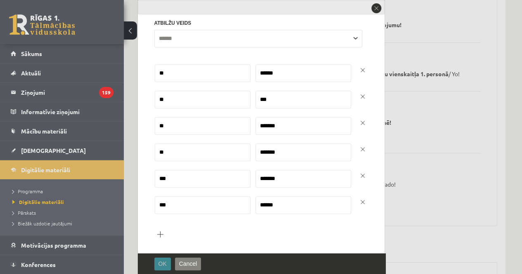
click at [163, 262] on span "OK" at bounding box center [162, 264] width 8 height 7
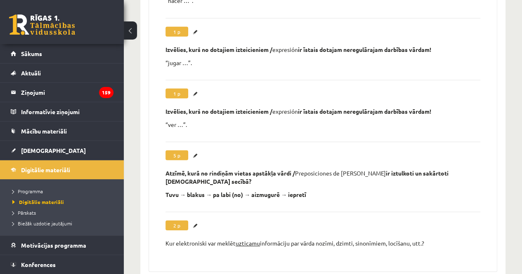
scroll to position [1137, 0]
